Goal: Find specific page/section: Find specific page/section

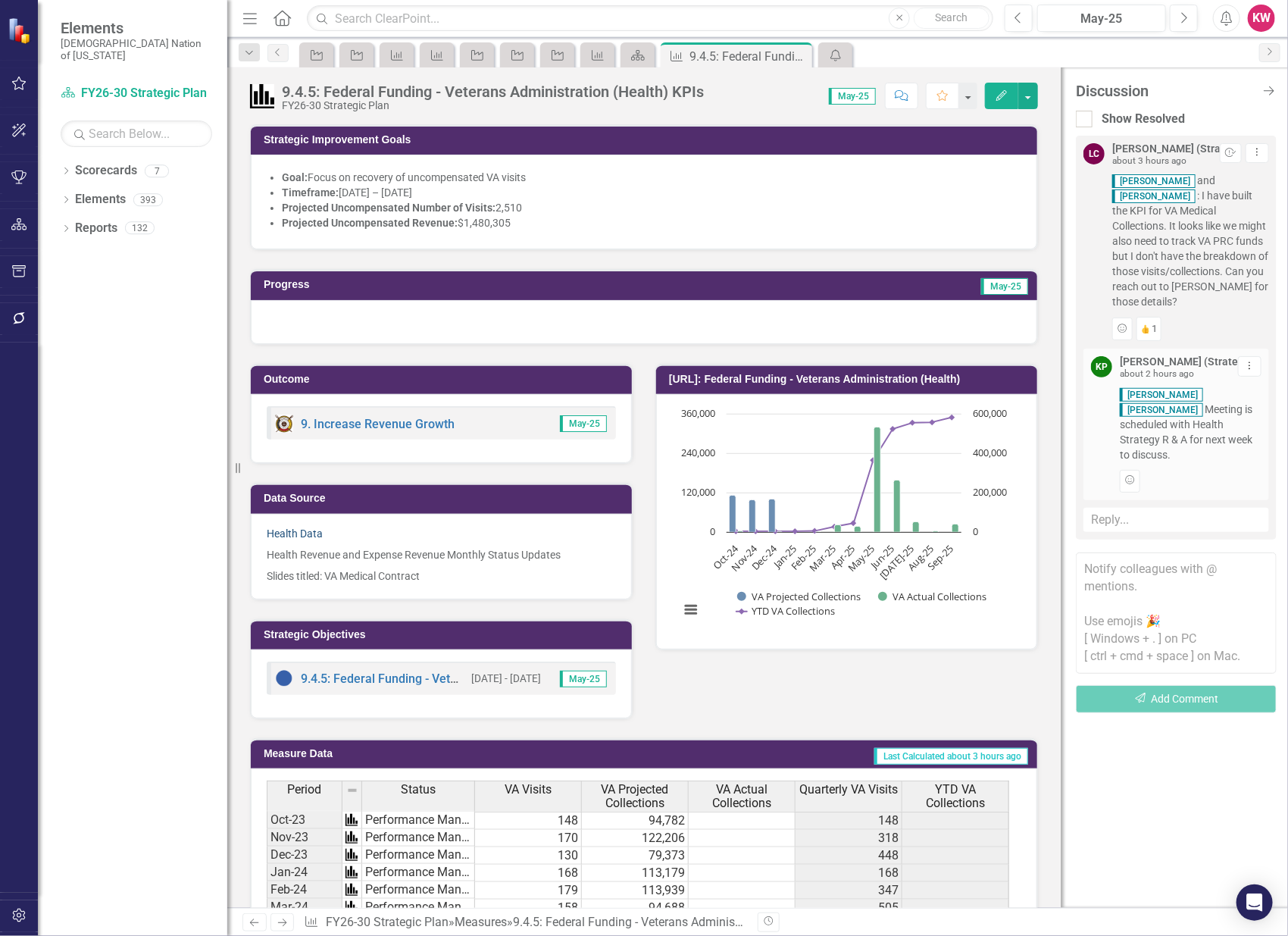
click at [295, 532] on link "Health Data" at bounding box center [295, 533] width 56 height 12
